Goal: Find contact information: Find contact information

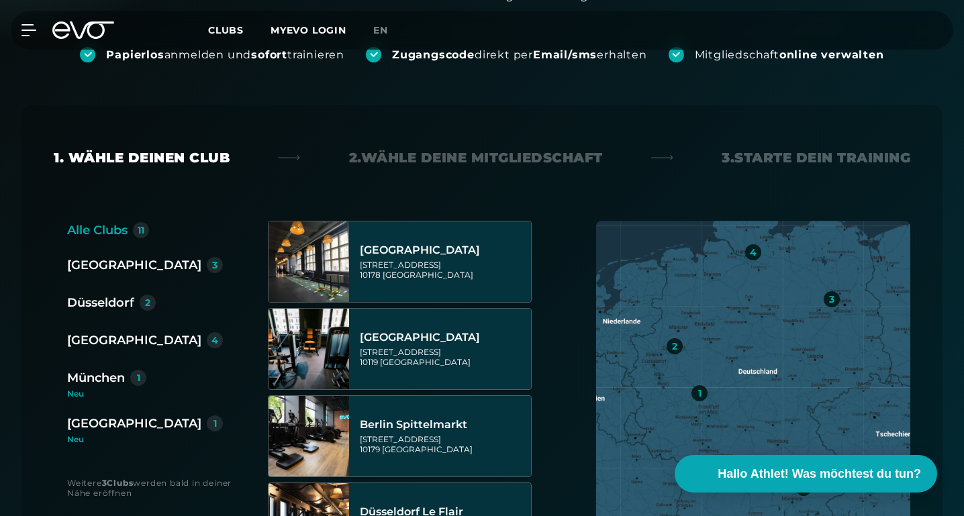
scroll to position [251, 0]
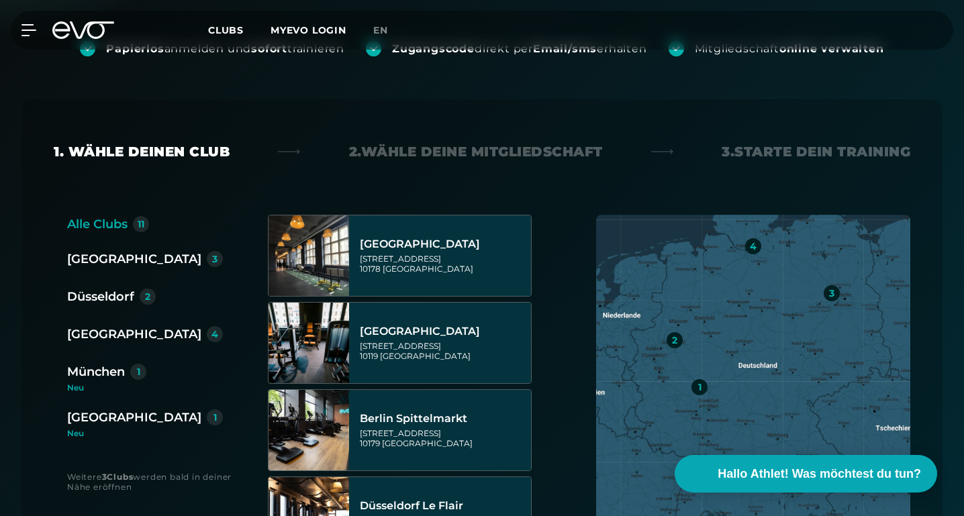
click at [116, 373] on div "München" at bounding box center [96, 372] width 58 height 19
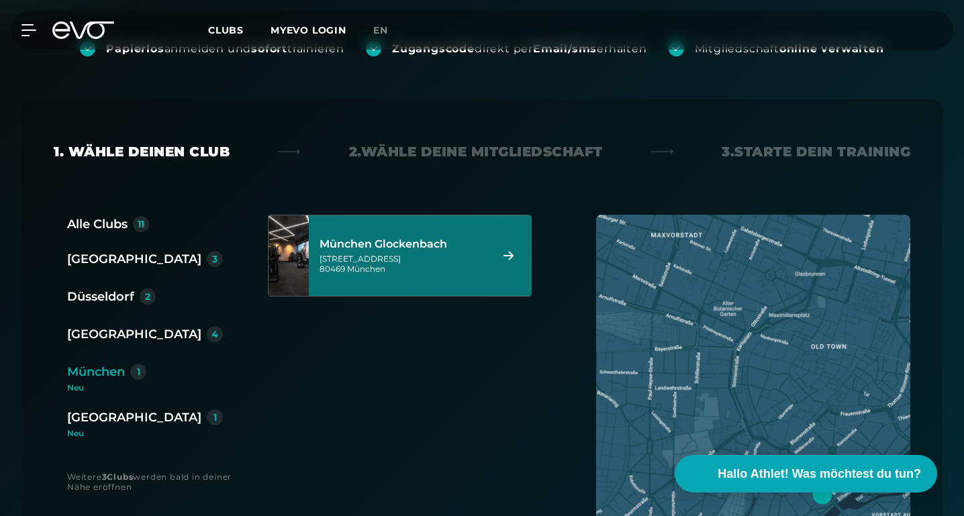
click at [384, 259] on div "[STREET_ADDRESS]" at bounding box center [403, 264] width 167 height 20
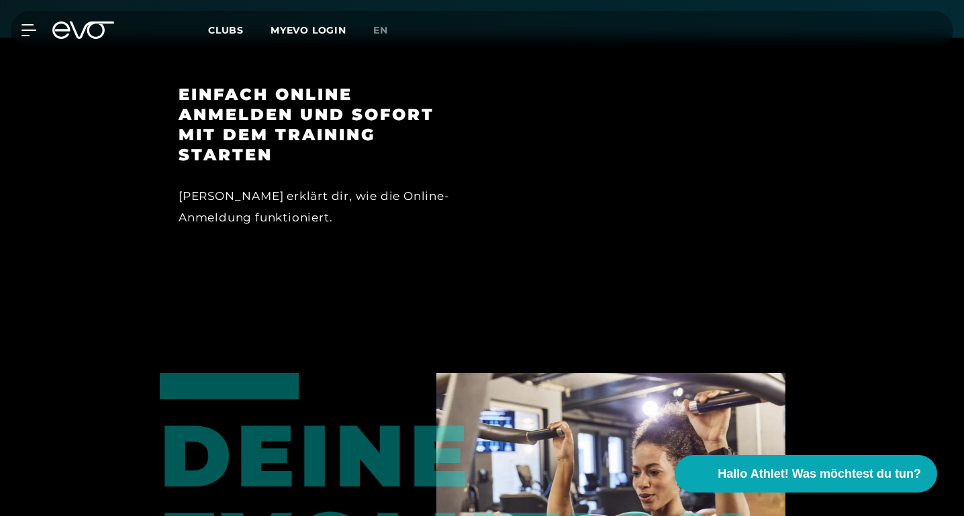
scroll to position [1300, 0]
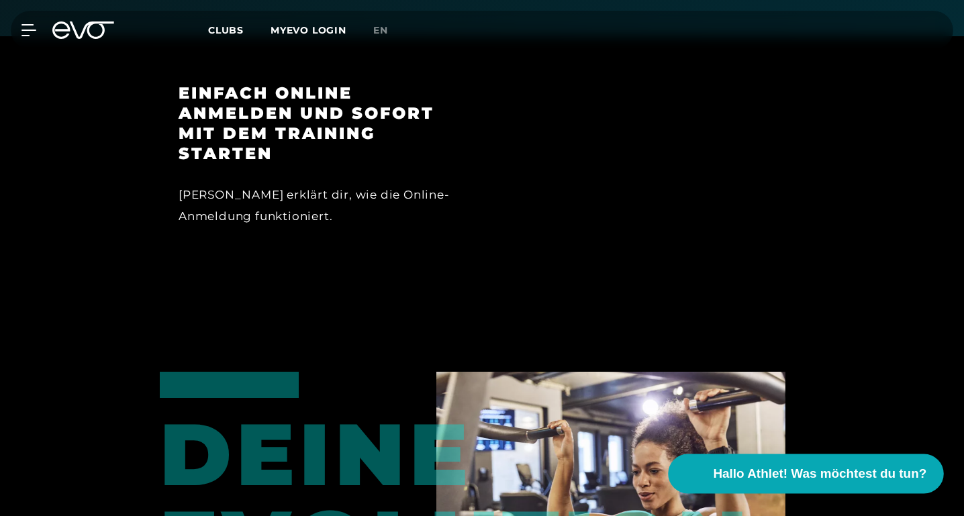
click at [793, 475] on span "Hallo Athlet! Was möchtest du tun?" at bounding box center [821, 474] width 214 height 19
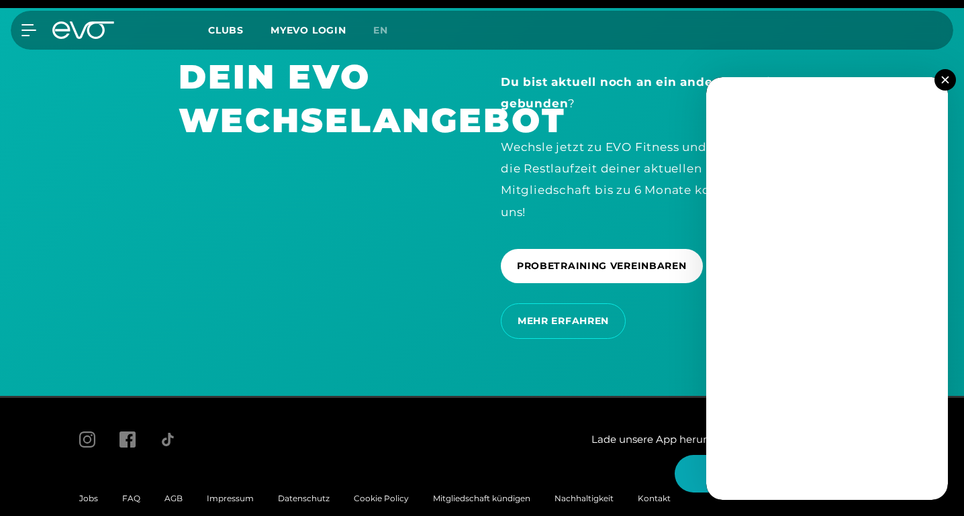
scroll to position [2771, 0]
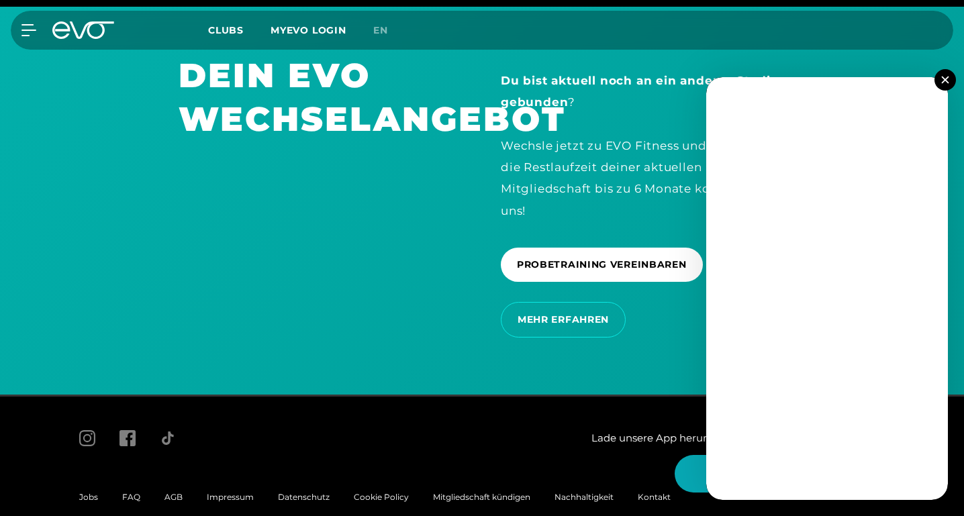
click at [944, 75] on button at bounding box center [945, 79] width 21 height 21
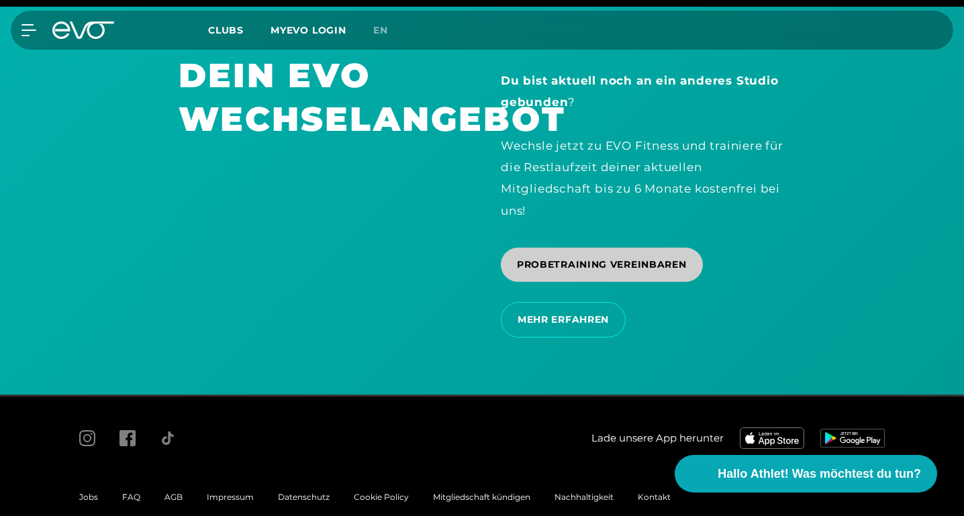
click at [596, 259] on span "PROBETRAINING VEREINBAREN" at bounding box center [602, 265] width 202 height 34
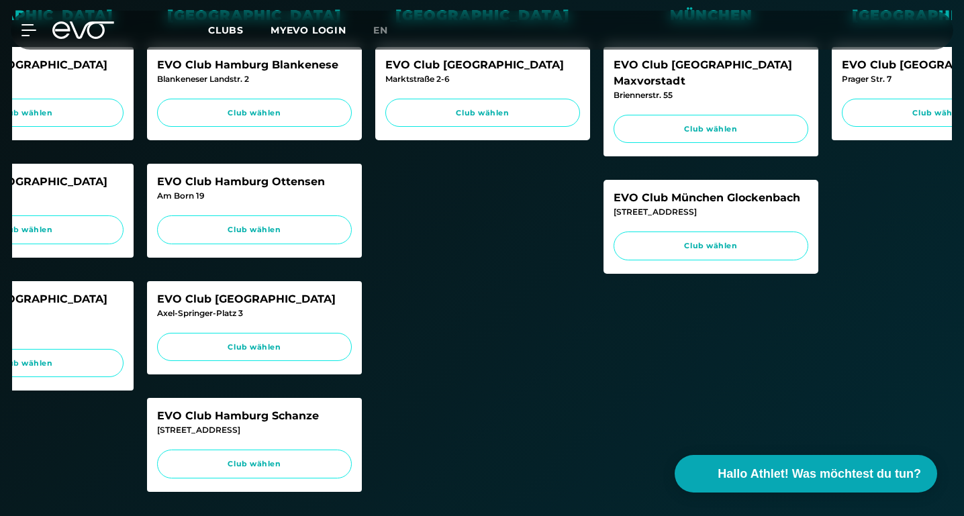
scroll to position [0, 336]
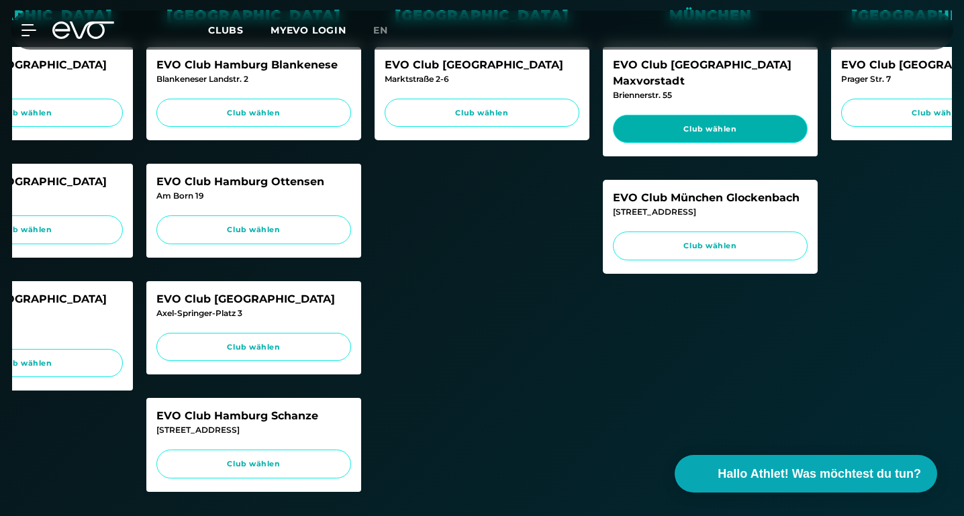
click at [723, 124] on span "Club wählen" at bounding box center [710, 129] width 169 height 11
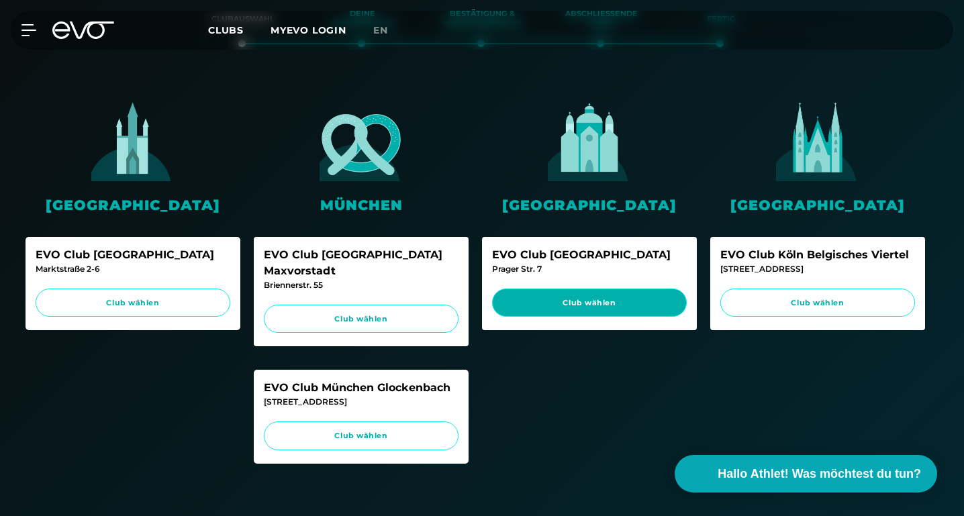
scroll to position [0, 685]
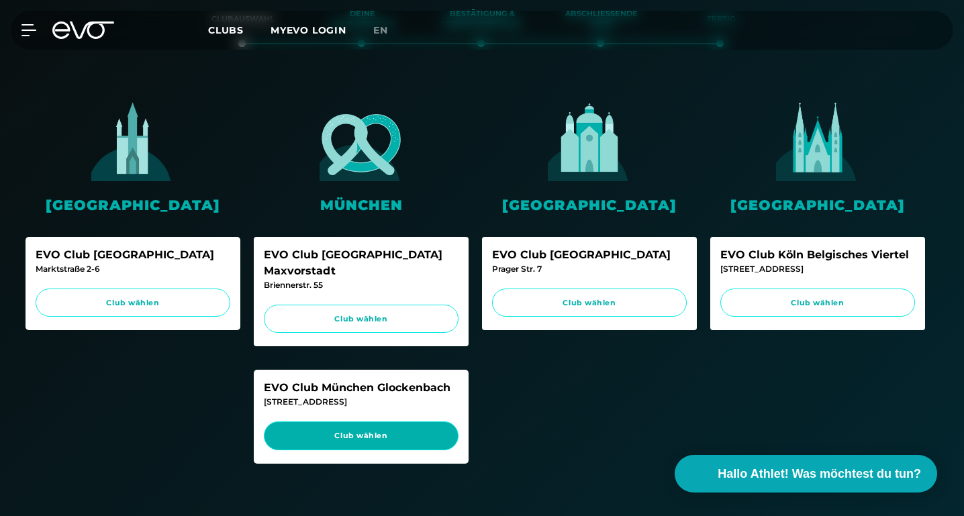
click at [353, 431] on span "Club wählen" at bounding box center [361, 436] width 169 height 11
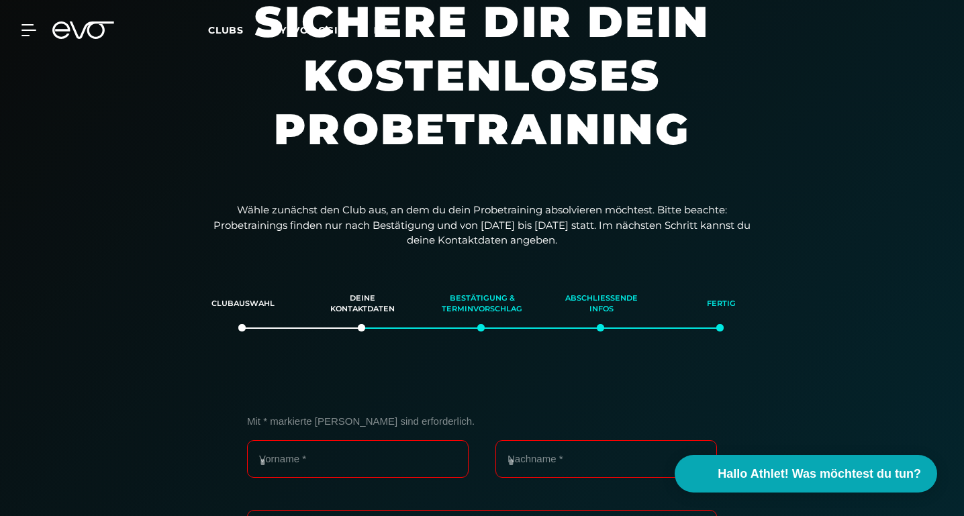
scroll to position [0, 0]
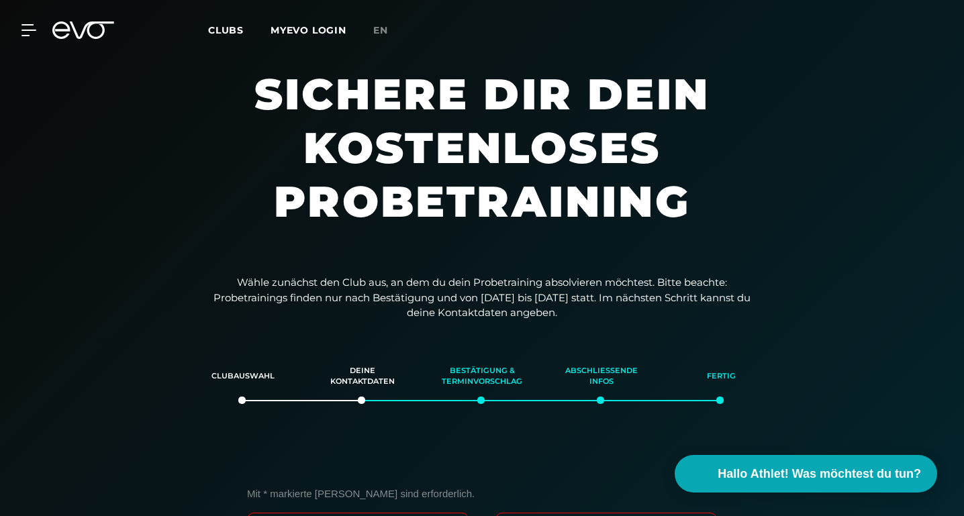
click at [89, 29] on icon at bounding box center [92, 29] width 44 height 17
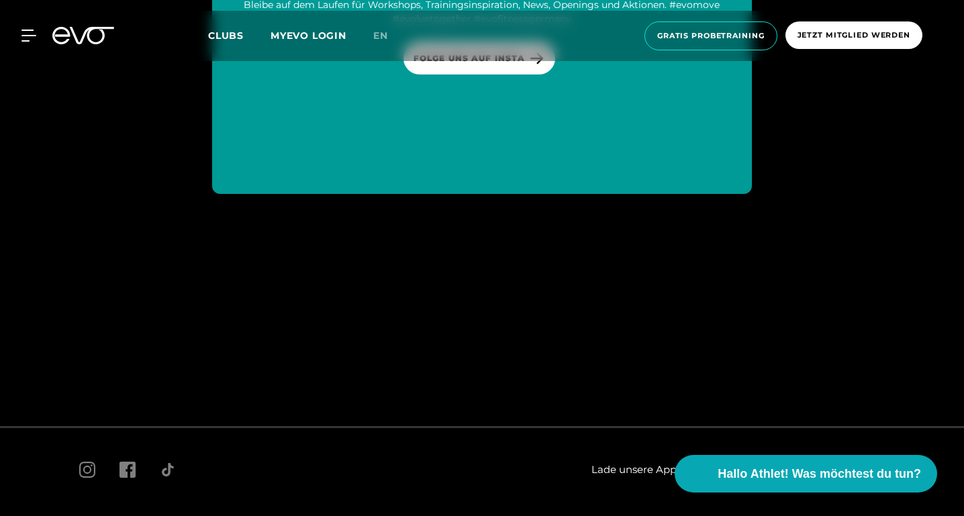
scroll to position [7290, 0]
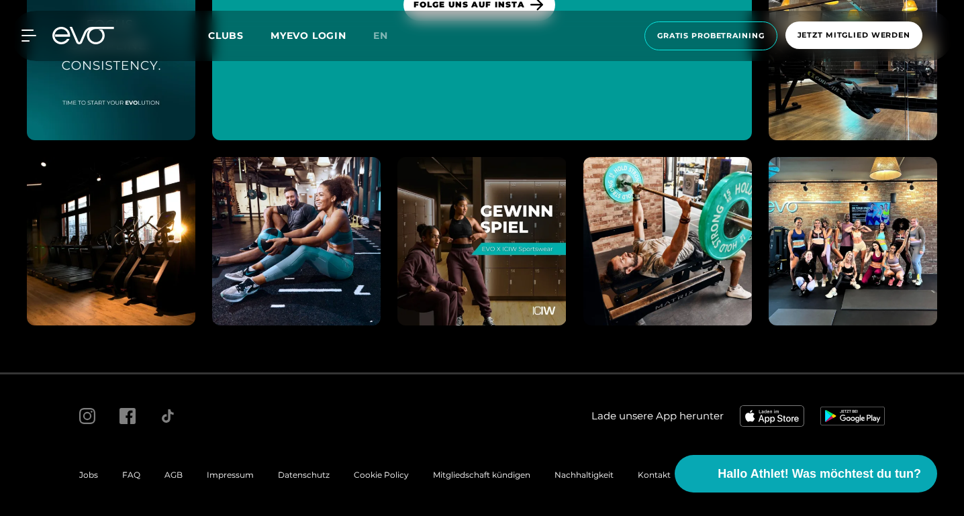
click at [656, 475] on span "Kontakt" at bounding box center [654, 475] width 33 height 10
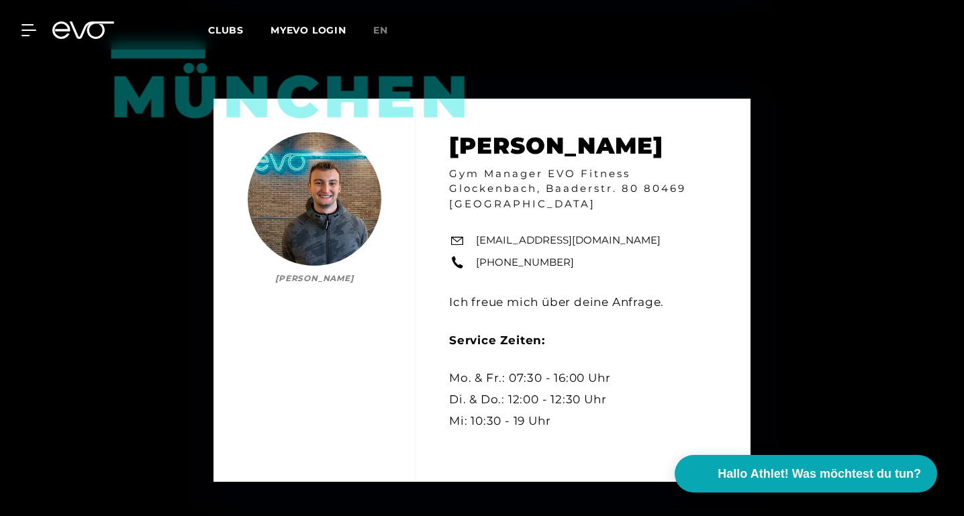
scroll to position [1526, 0]
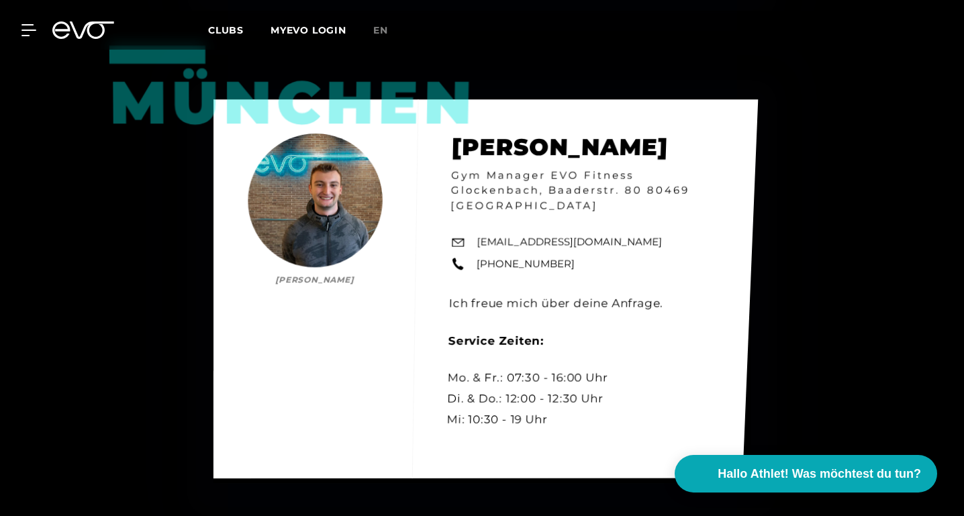
click at [481, 250] on link "[EMAIL_ADDRESS][DOMAIN_NAME]" at bounding box center [569, 242] width 185 height 15
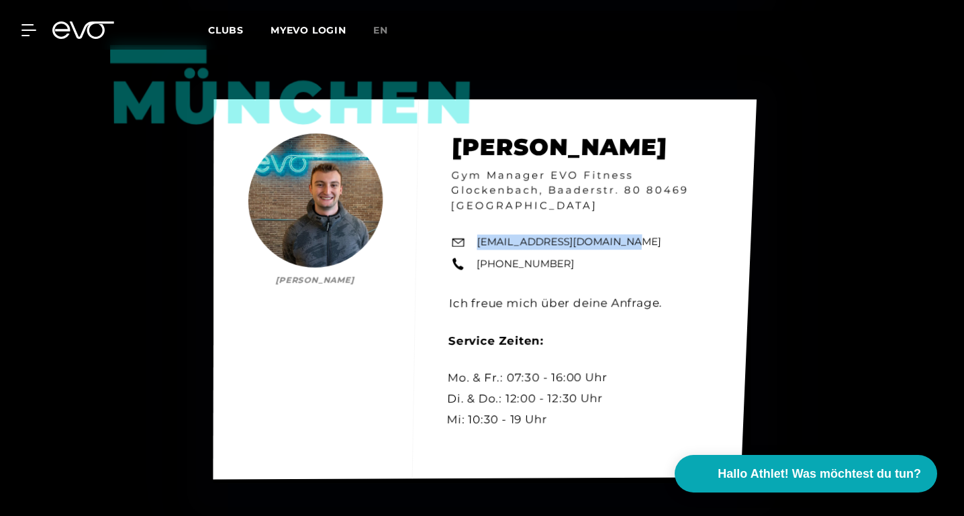
drag, startPoint x: 638, startPoint y: 253, endPoint x: 476, endPoint y: 257, distance: 162.6
click at [474, 255] on div "München [PERSON_NAME] [PERSON_NAME] Gym Manager EVO Fitness Glockenbach, Baader…" at bounding box center [486, 289] width 544 height 380
copy link "[EMAIL_ADDRESS][DOMAIN_NAME]"
